Goal: Transaction & Acquisition: Purchase product/service

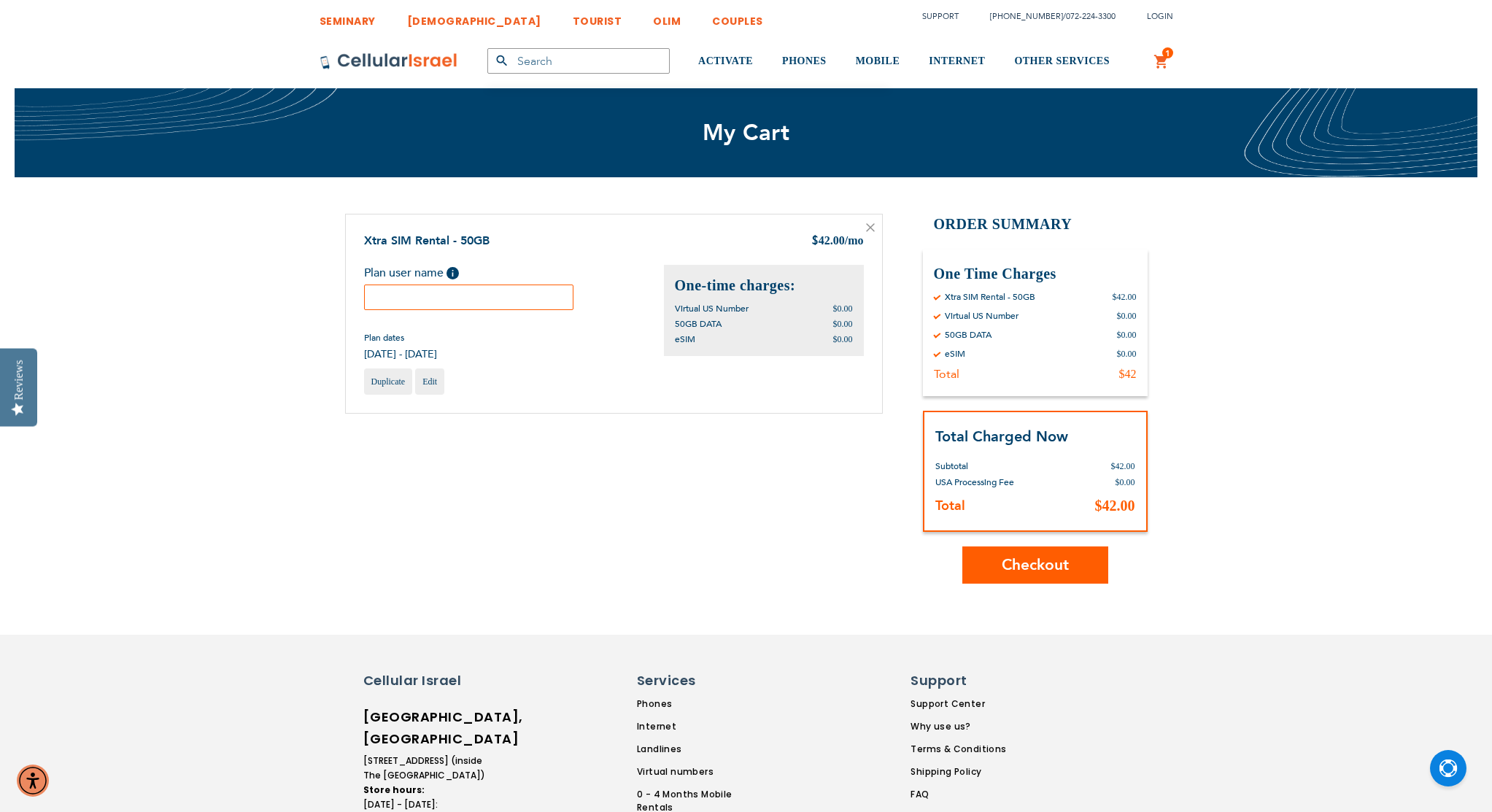
click at [753, 516] on div "Shopping Cart Items Xtra SIM Rental - 50GB $ 42.00 /mo Plan user name Help Plan…" at bounding box center [746, 398] width 803 height 370
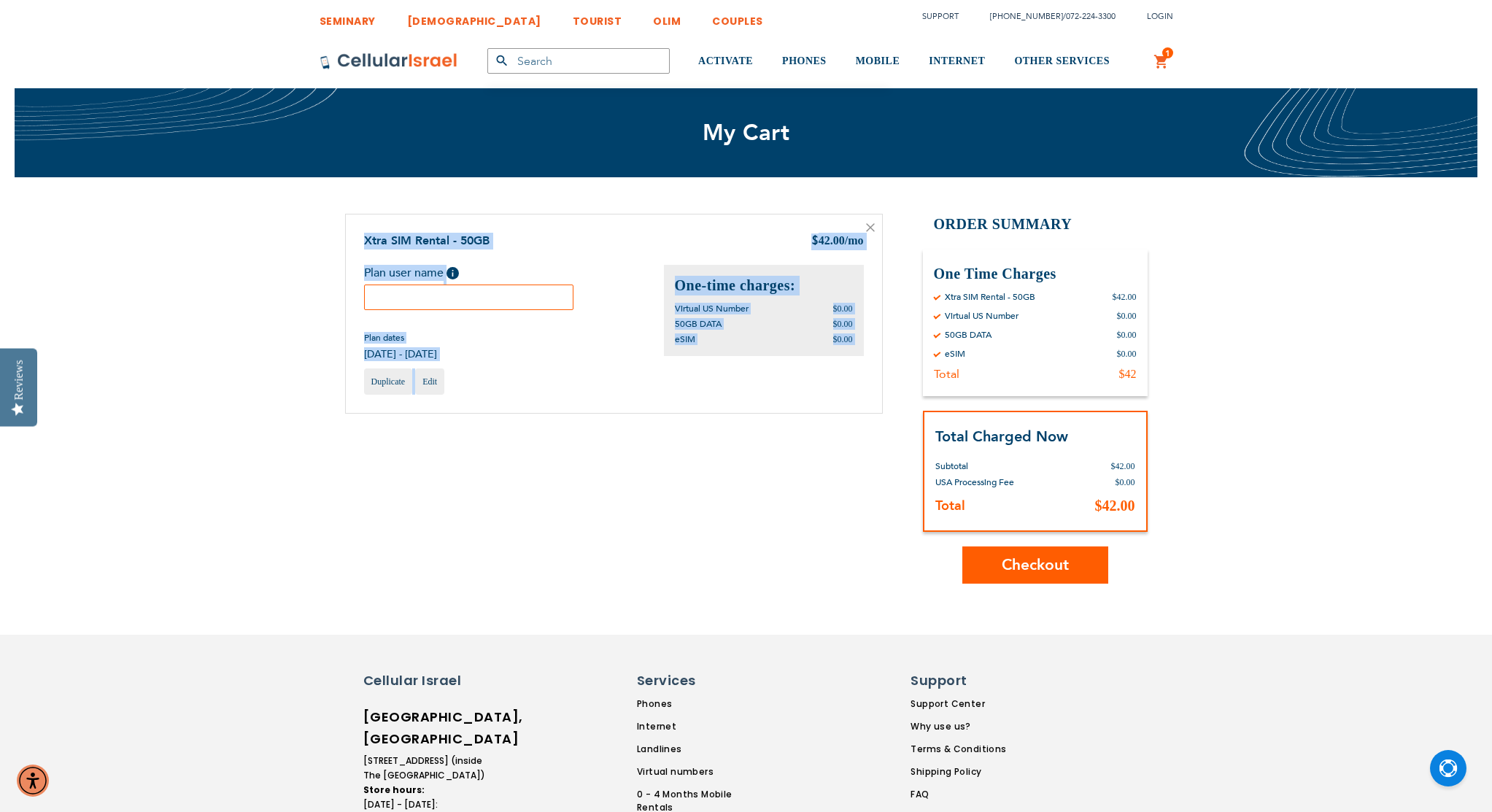
click at [753, 516] on div "Shopping Cart Items Xtra SIM Rental - 50GB $ 42.00 /mo Plan user name Help Plan…" at bounding box center [746, 398] width 803 height 370
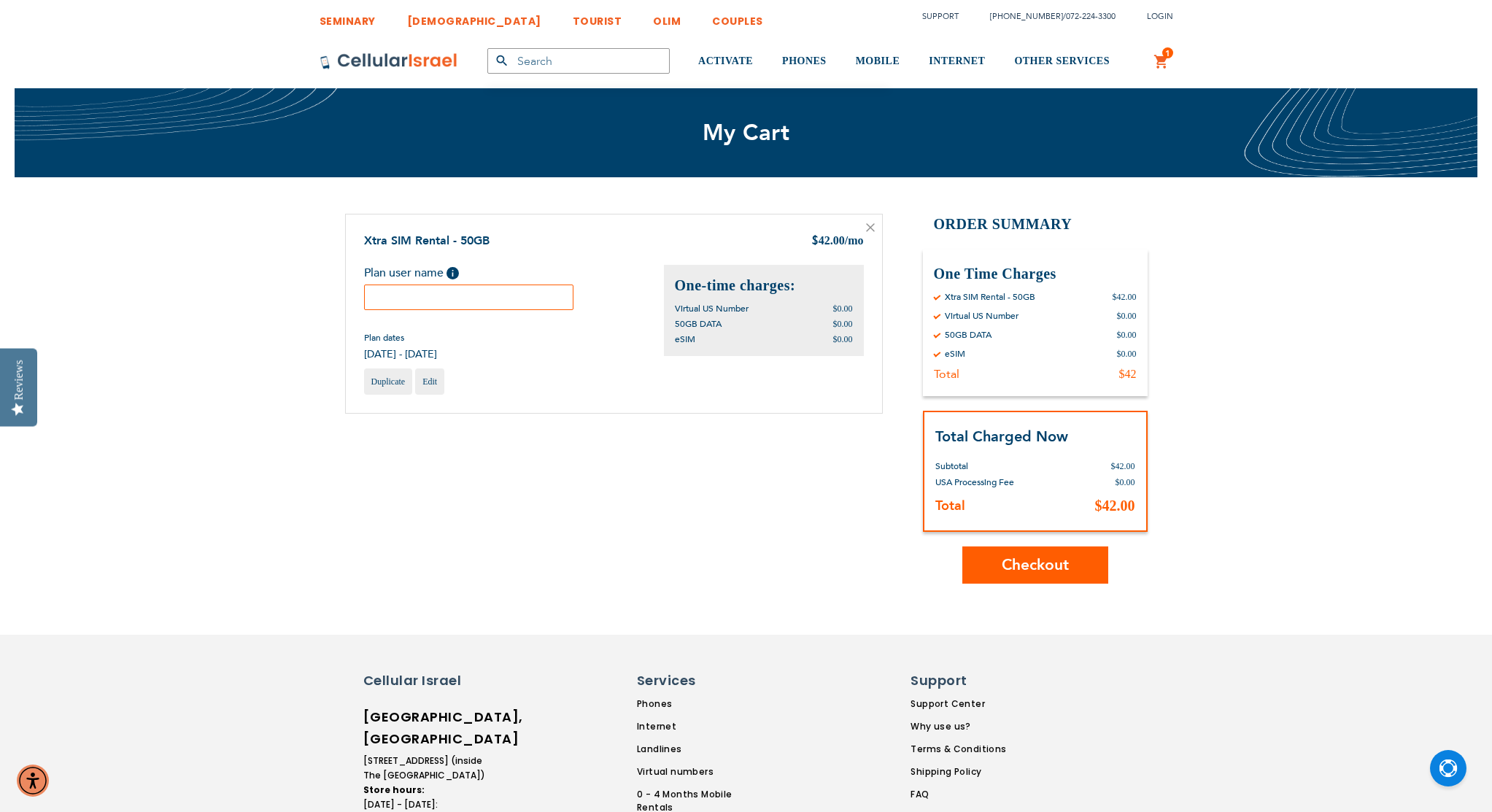
click at [765, 516] on div "Shopping Cart Items Xtra SIM Rental - 50GB $ 42.00 /mo Plan user name Help Plan…" at bounding box center [746, 398] width 803 height 370
click at [500, 296] on input "text" at bounding box center [468, 296] width 210 height 25
drag, startPoint x: 498, startPoint y: 296, endPoint x: 305, endPoint y: 296, distance: 193.0
click at [305, 296] on div "SEMINARY YESHIVA TOURIST OLIM COUPLES Support (718) 289-0195 / 072-224-3300 Log…" at bounding box center [746, 638] width 1492 height 1275
type input "cshorser@gmail.com"
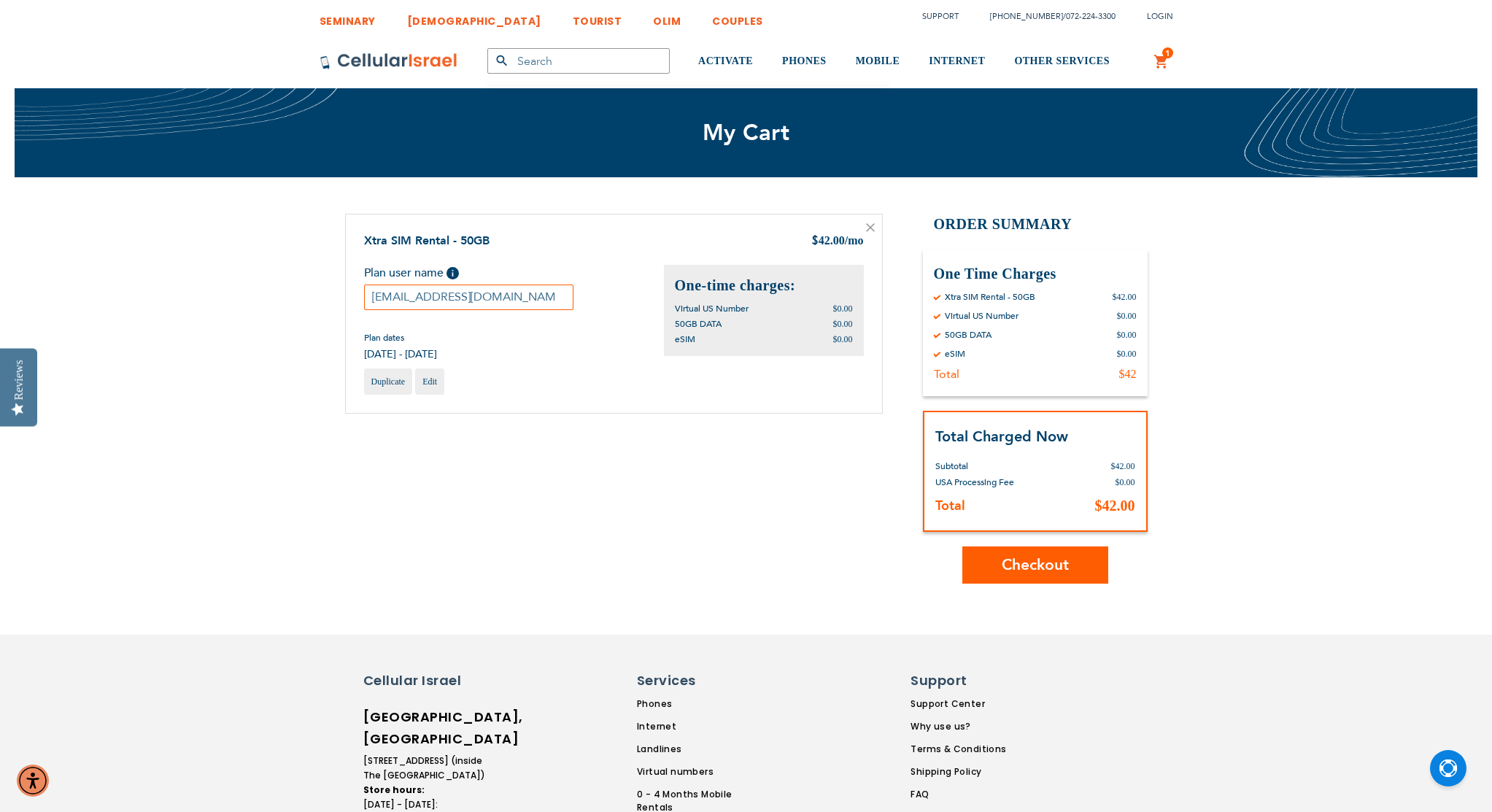
click at [1074, 564] on button "Checkout" at bounding box center [1035, 565] width 145 height 37
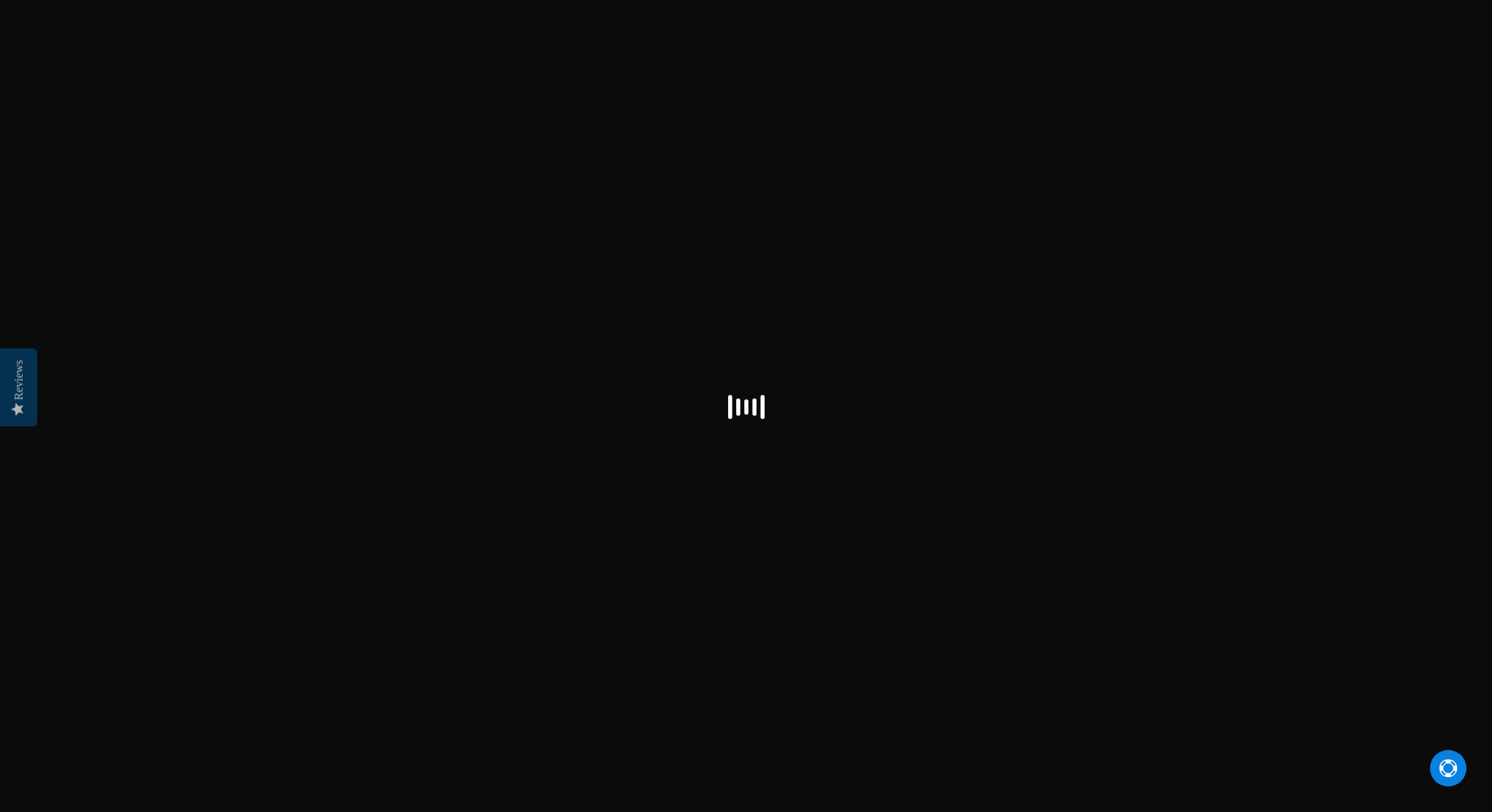
select select "US"
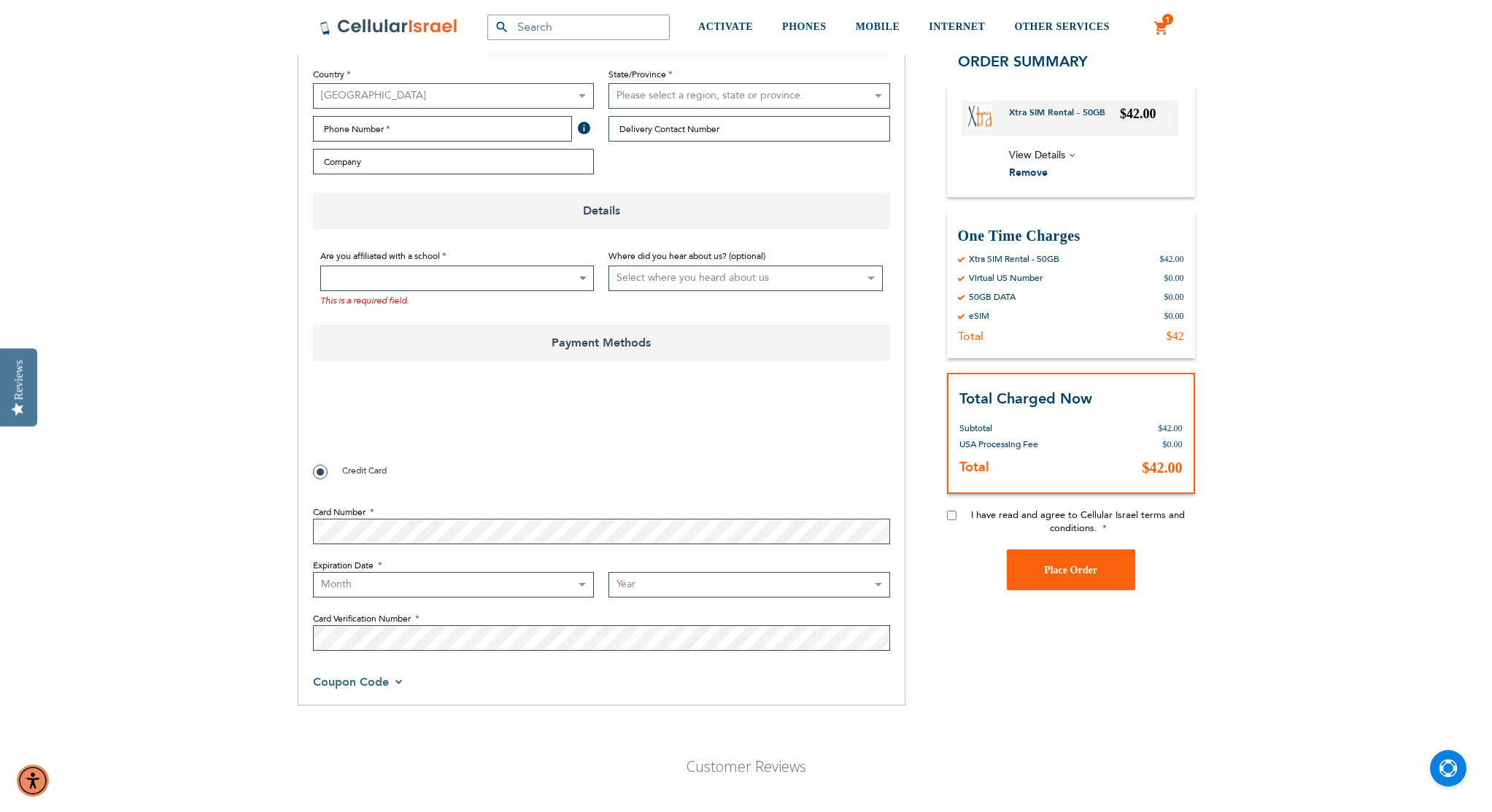
scroll to position [468, 0]
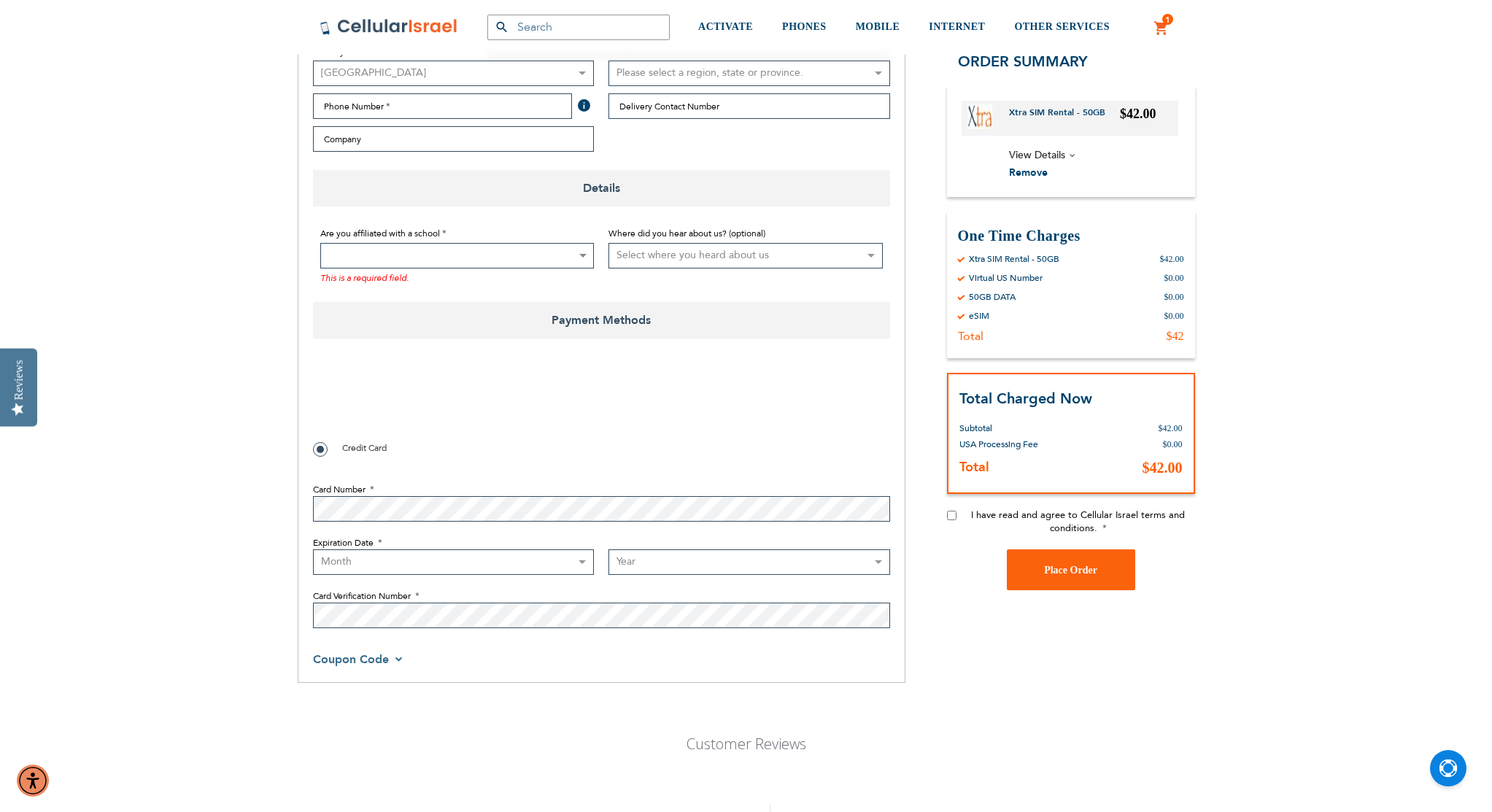
click at [794, 258] on select "Select where you heard about us Existing Customer Friend Other School/Group BP …" at bounding box center [745, 255] width 274 height 25
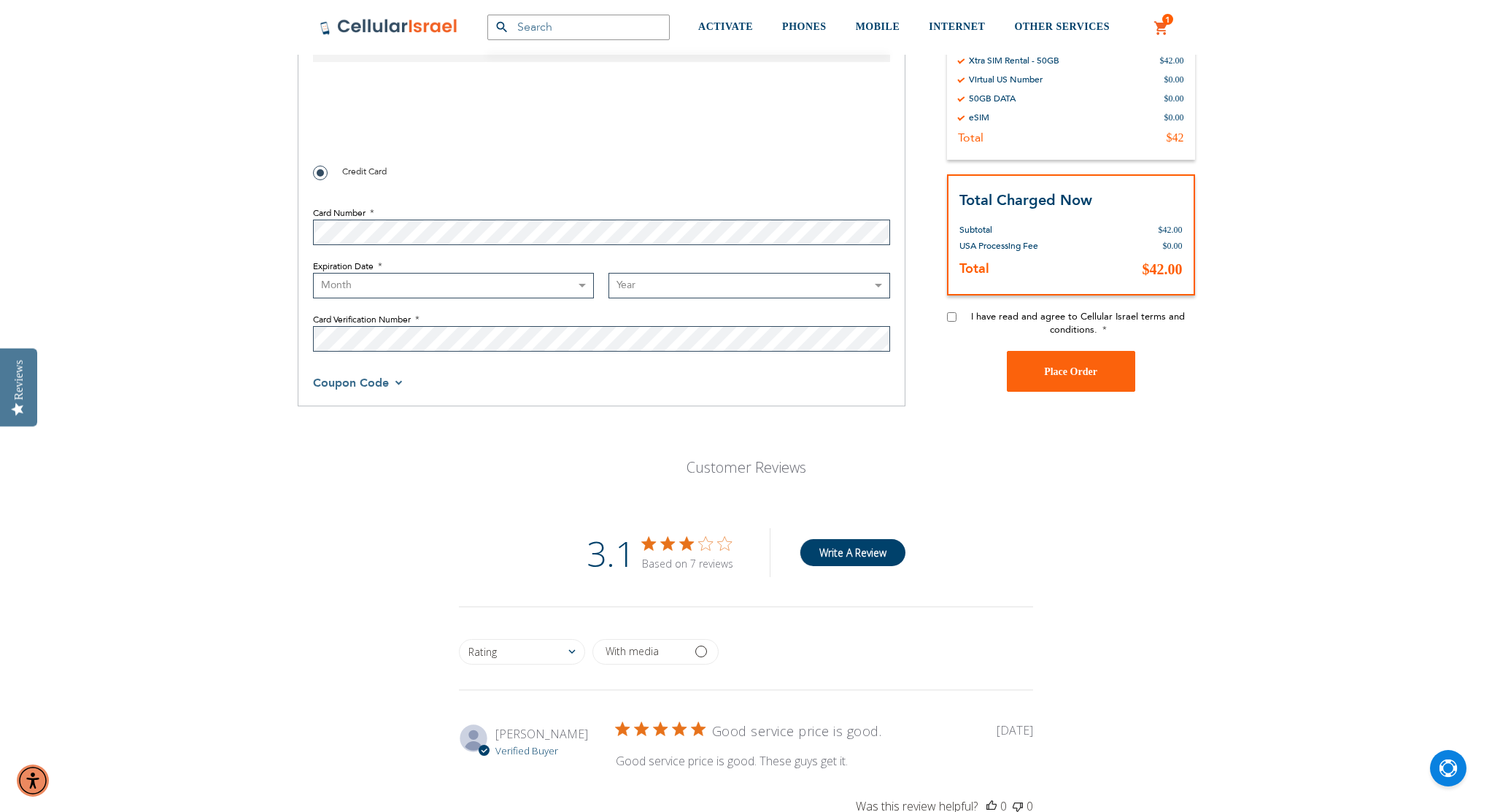
scroll to position [752, 0]
